Goal: Find specific page/section: Find specific page/section

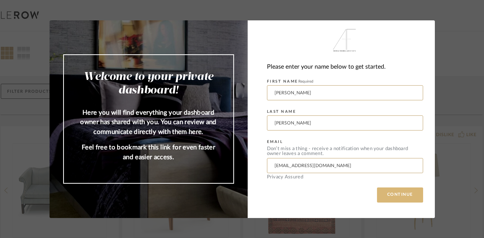
click at [380, 189] on button "CONTINUE" at bounding box center [400, 195] width 46 height 15
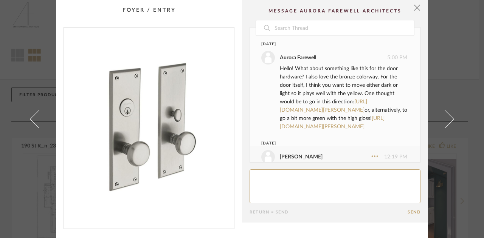
scroll to position [567, 0]
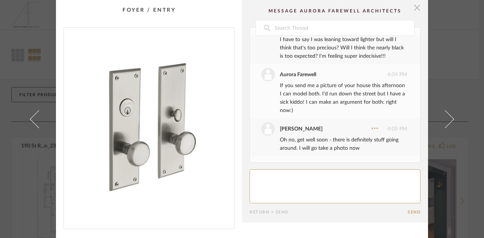
click at [414, 9] on span "button" at bounding box center [416, 7] width 15 height 15
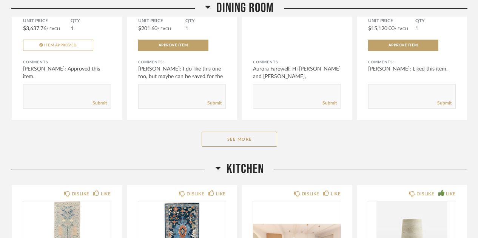
scroll to position [1947, 0]
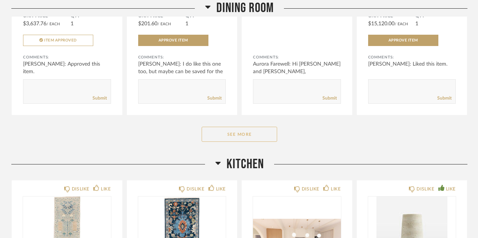
click at [236, 136] on button "See More" at bounding box center [240, 134] width 76 height 15
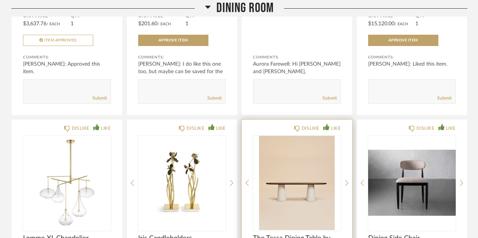
click at [277, 155] on div at bounding box center [297, 183] width 88 height 94
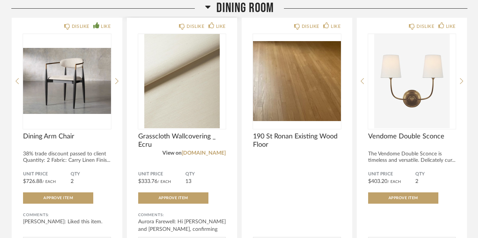
scroll to position [2315, 0]
